Goal: Check status: Check status

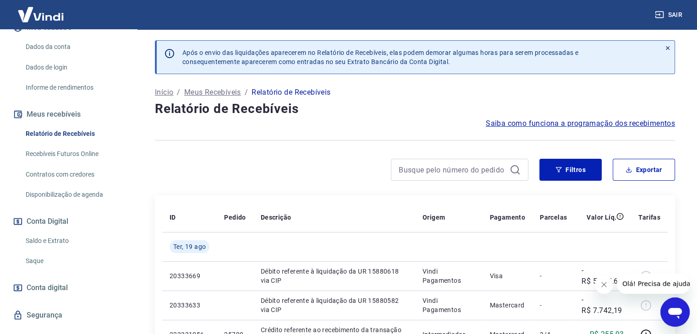
scroll to position [153, 0]
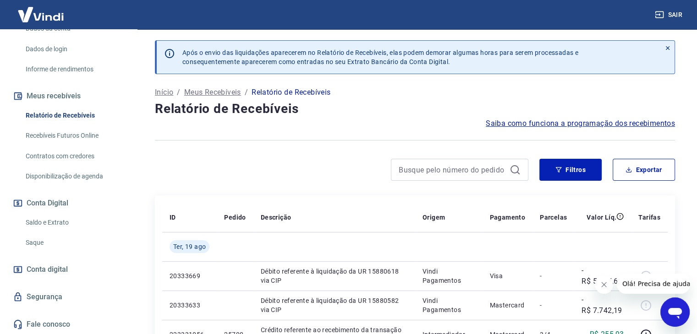
click at [53, 221] on link "Saldo e Extrato" at bounding box center [74, 223] width 104 height 19
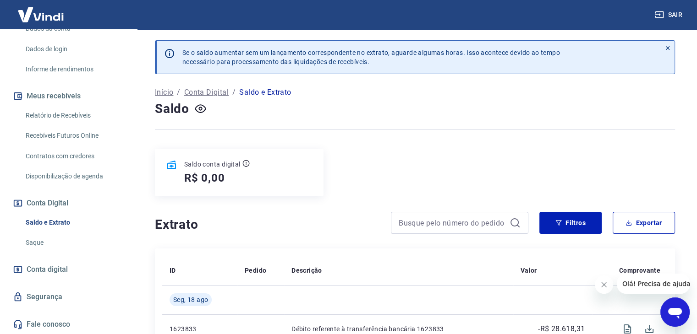
click at [234, 180] on div "R$ 0,00" at bounding box center [217, 178] width 66 height 15
click at [227, 182] on div "R$ 0,00" at bounding box center [217, 178] width 66 height 15
click at [217, 178] on h5 "R$ 0,00" at bounding box center [204, 178] width 41 height 15
click at [59, 223] on link "Saldo e Extrato" at bounding box center [74, 223] width 104 height 19
click at [228, 183] on div "R$ 0,00" at bounding box center [217, 178] width 66 height 15
